Goal: Task Accomplishment & Management: Complete application form

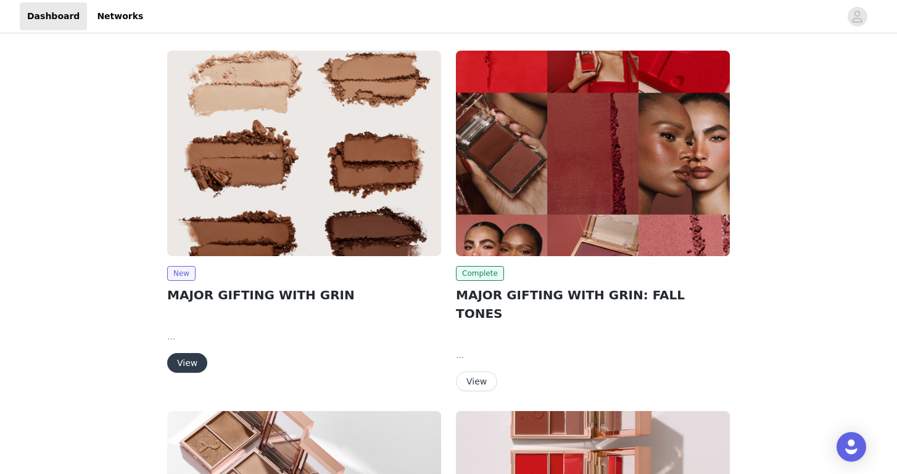
click at [242, 210] on img at bounding box center [304, 154] width 274 height 206
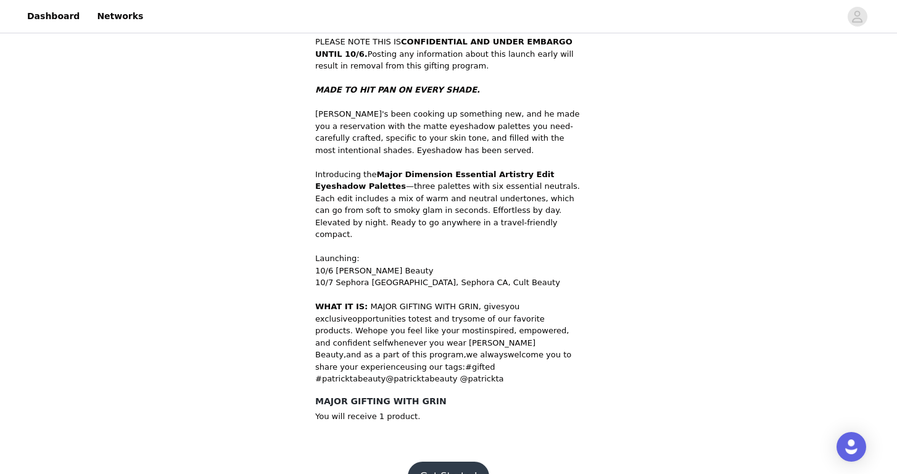
scroll to position [391, 0]
click at [443, 462] on button "Get Started" at bounding box center [449, 477] width 82 height 30
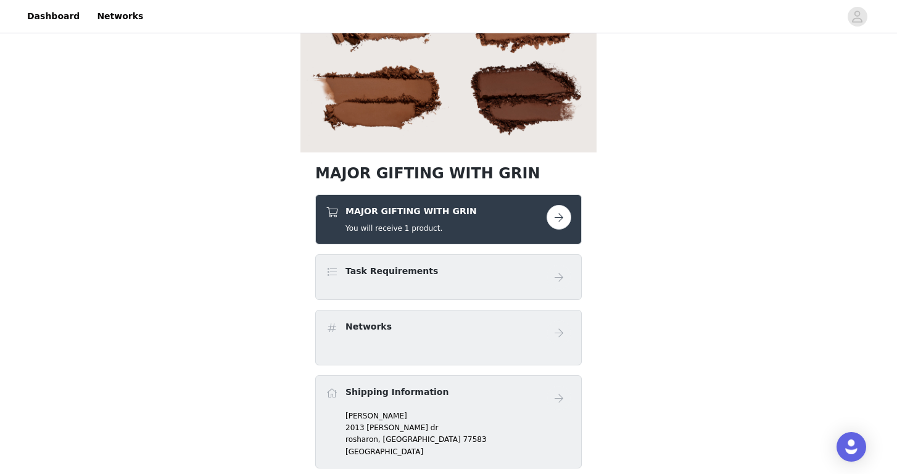
scroll to position [183, 0]
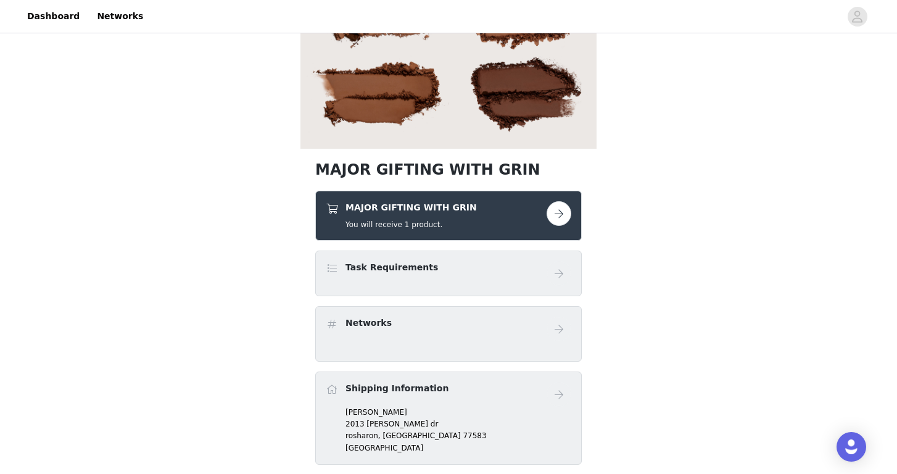
click at [564, 217] on button "button" at bounding box center [559, 213] width 25 height 25
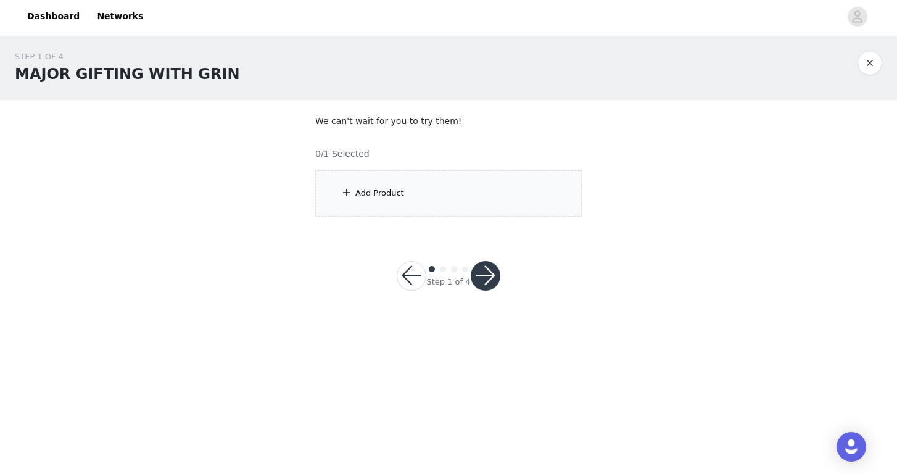
click at [380, 198] on div "Add Product" at bounding box center [380, 193] width 49 height 12
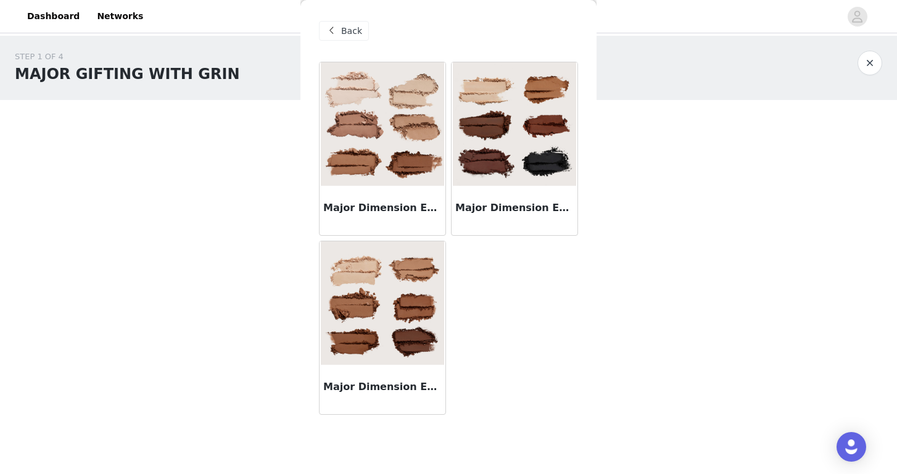
click at [380, 149] on img at bounding box center [382, 123] width 123 height 123
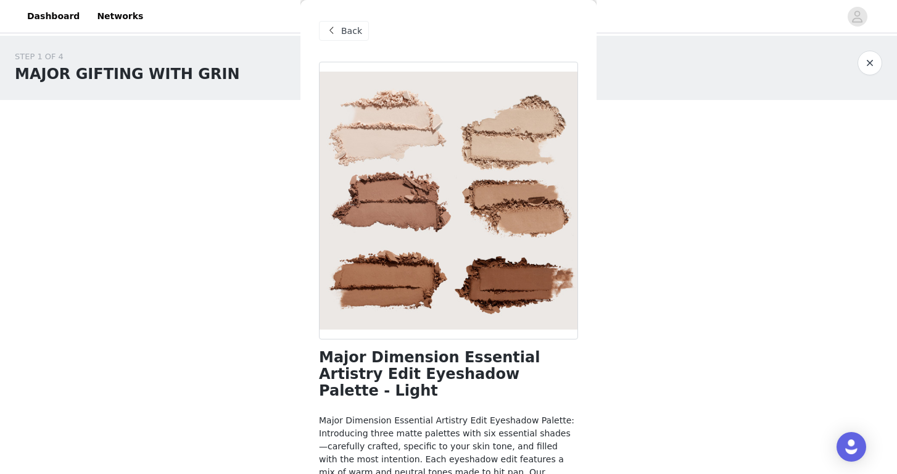
click at [350, 33] on span "Back" at bounding box center [351, 31] width 21 height 13
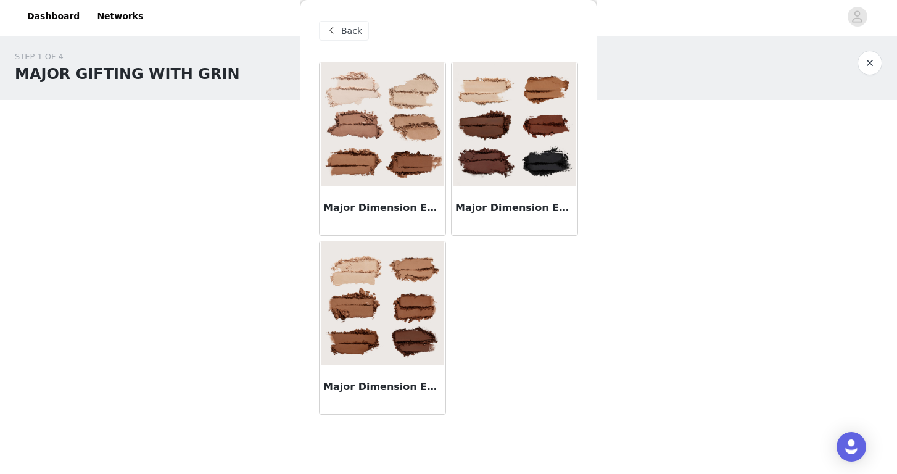
click at [500, 170] on img at bounding box center [514, 123] width 123 height 123
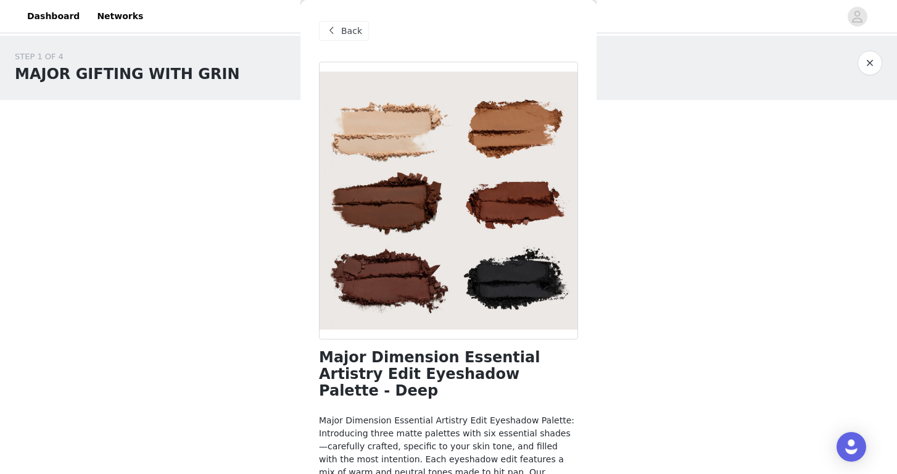
click at [341, 32] on div "Back" at bounding box center [344, 31] width 50 height 20
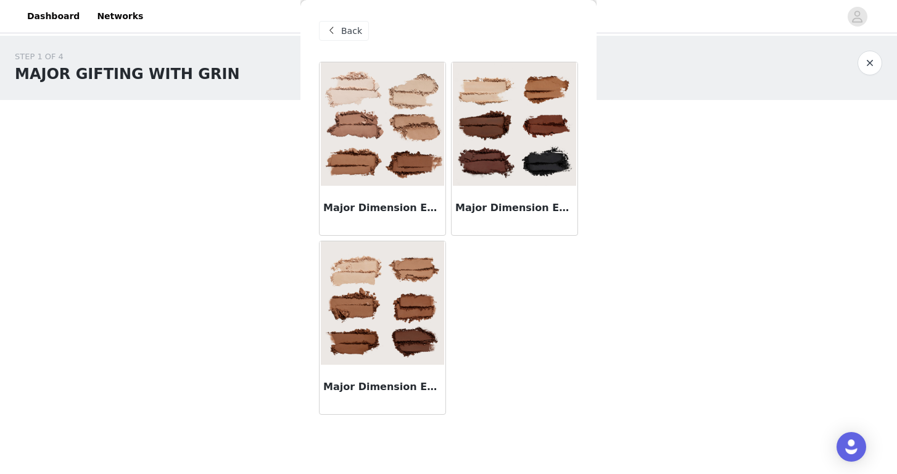
click at [375, 309] on img at bounding box center [382, 302] width 123 height 123
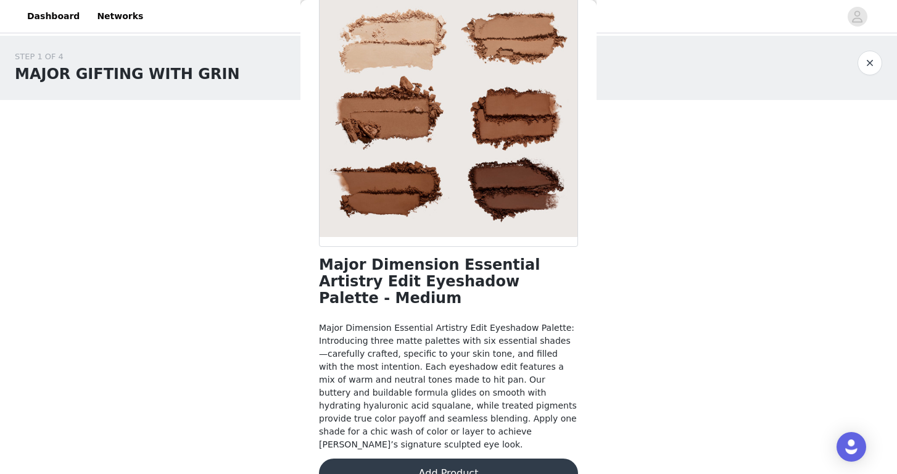
scroll to position [92, 0]
click at [404, 459] on button "Add Product" at bounding box center [448, 474] width 259 height 30
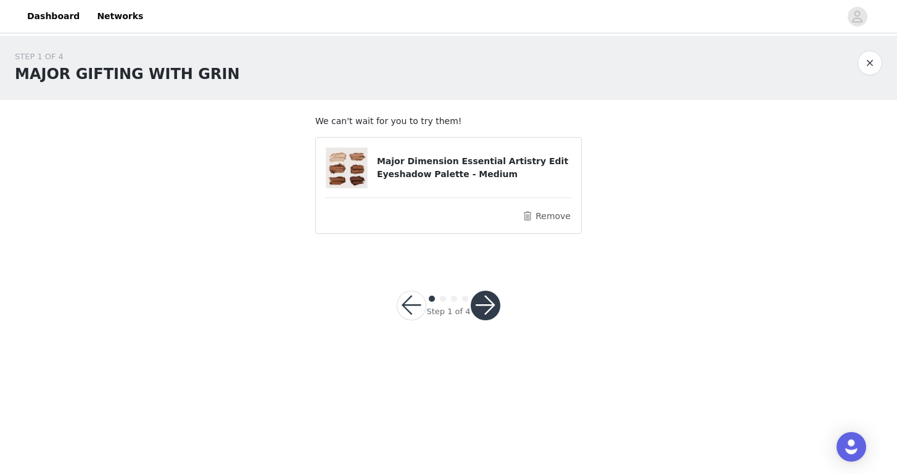
click at [496, 306] on button "button" at bounding box center [486, 306] width 30 height 30
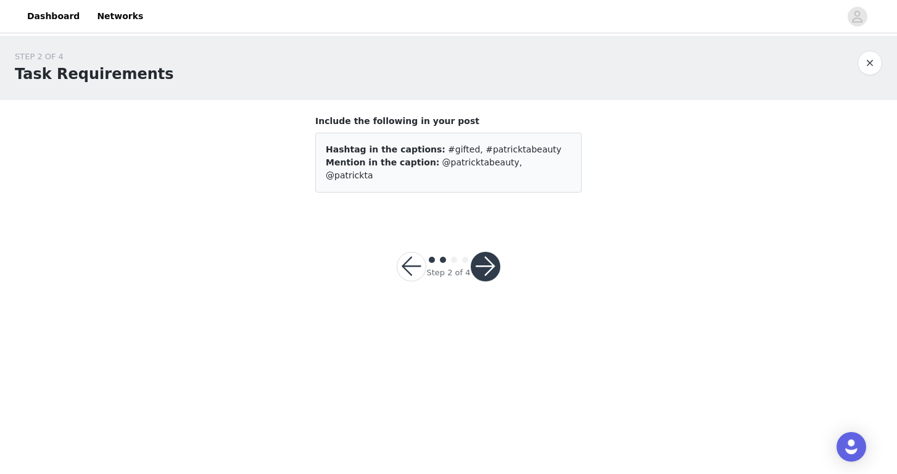
click at [491, 252] on div at bounding box center [486, 267] width 30 height 30
click at [486, 257] on button "button" at bounding box center [486, 267] width 30 height 30
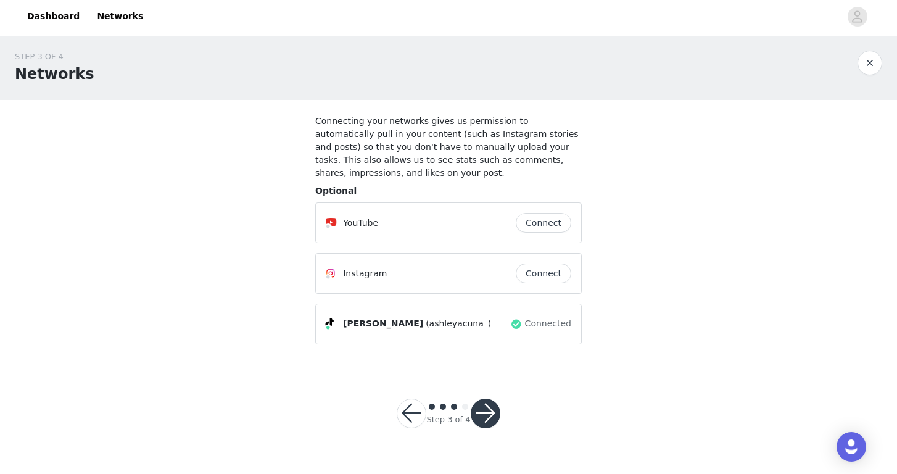
click at [478, 409] on button "button" at bounding box center [486, 414] width 30 height 30
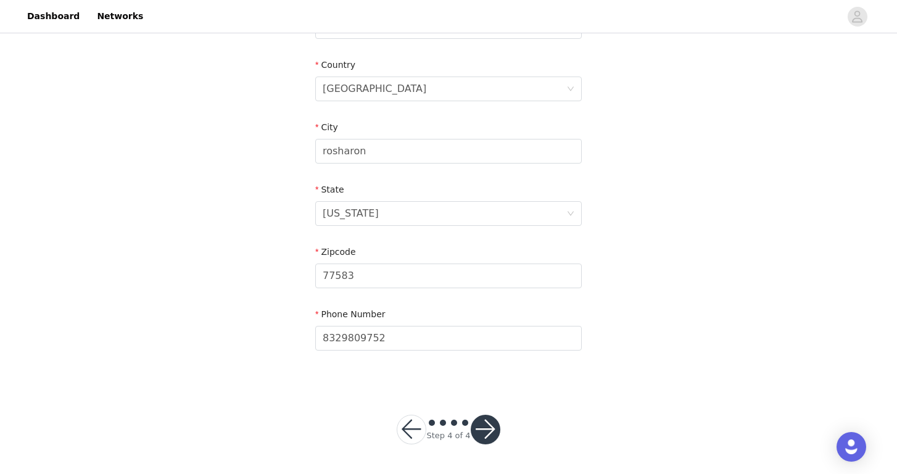
scroll to position [367, 0]
click at [492, 422] on button "button" at bounding box center [486, 430] width 30 height 30
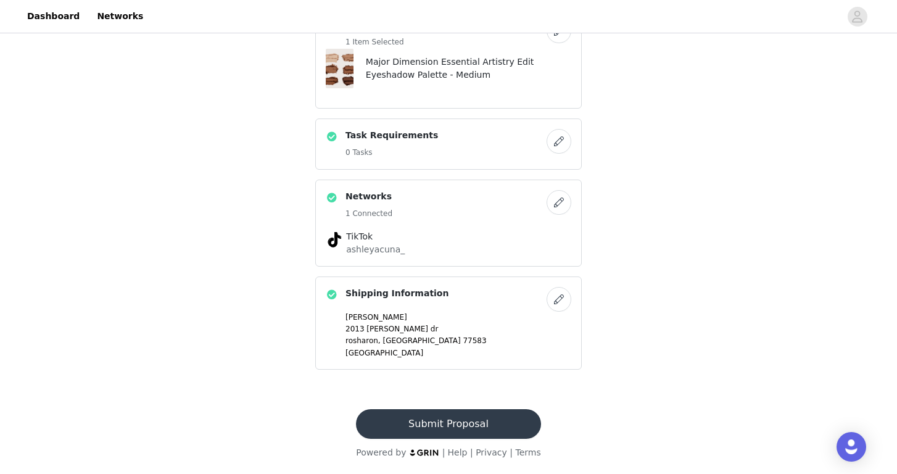
scroll to position [366, 0]
click at [488, 421] on button "Submit Proposal" at bounding box center [448, 424] width 185 height 30
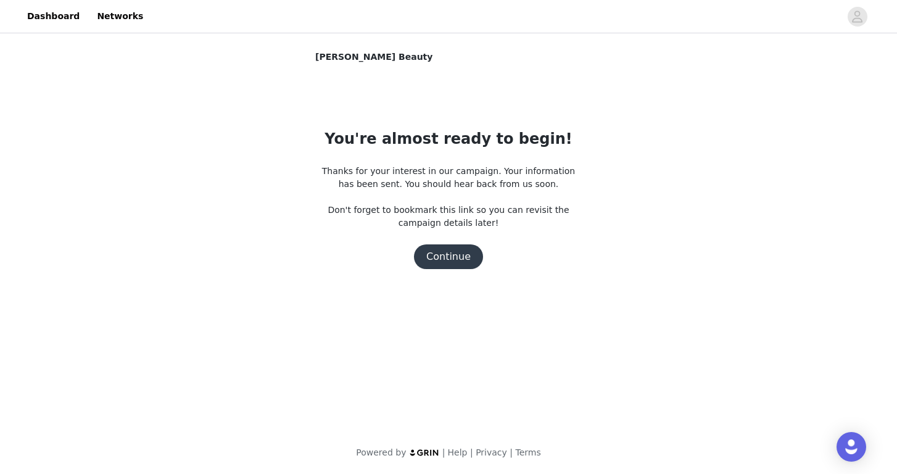
scroll to position [0, 0]
click at [465, 259] on button "Continue" at bounding box center [448, 256] width 69 height 25
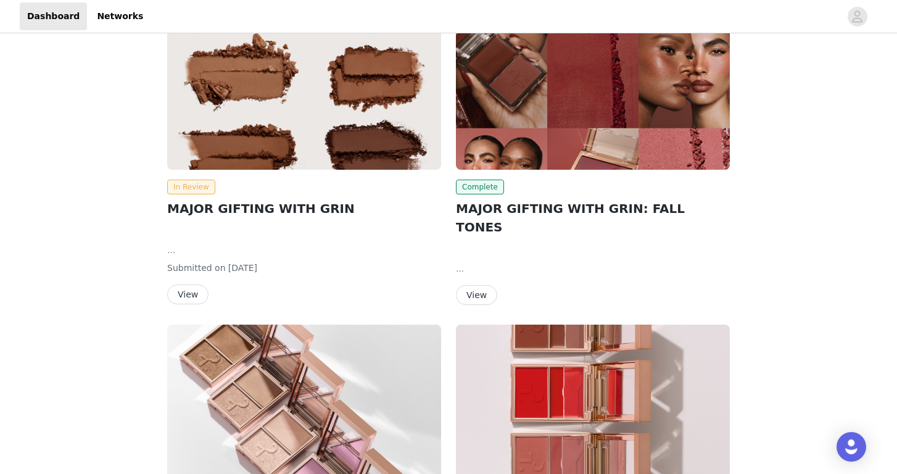
scroll to position [91, 0]
